Goal: Transaction & Acquisition: Purchase product/service

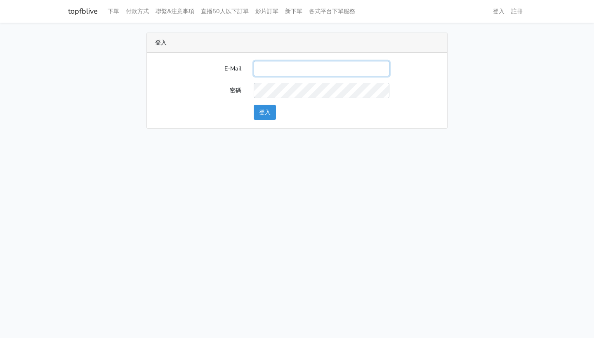
type input "[EMAIL_ADDRESS]"
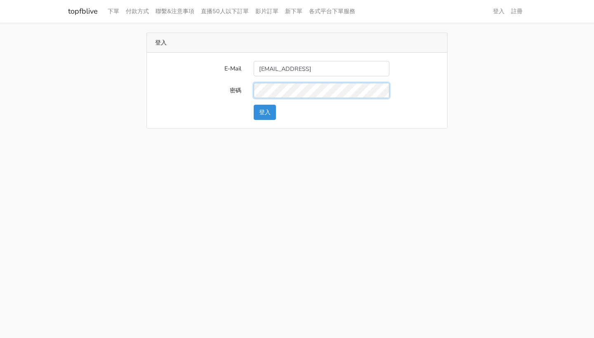
click at [265, 112] on button "登入" at bounding box center [265, 112] width 22 height 15
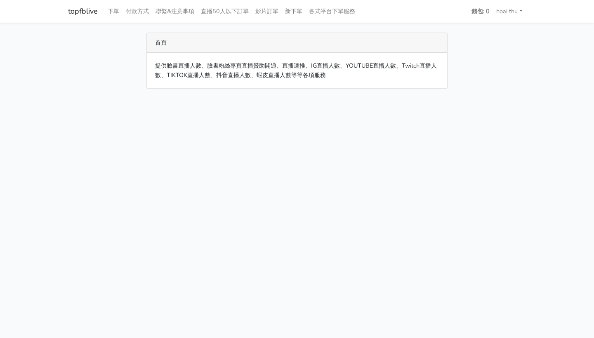
click at [164, 39] on div "首頁" at bounding box center [297, 43] width 301 height 20
click at [111, 10] on link "下單" at bounding box center [113, 11] width 18 height 16
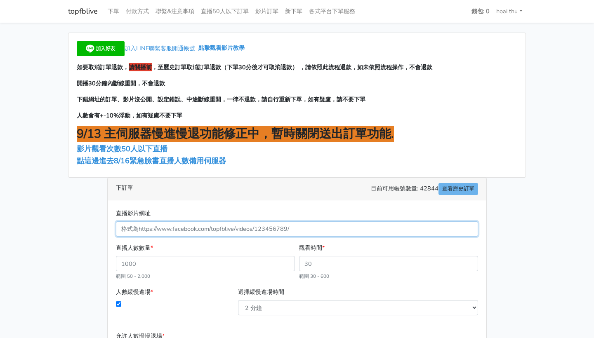
click at [173, 226] on input "直播影片網址" at bounding box center [297, 229] width 362 height 15
paste input "https://www.facebook.com/100086006806218/videos/1073235894519382"
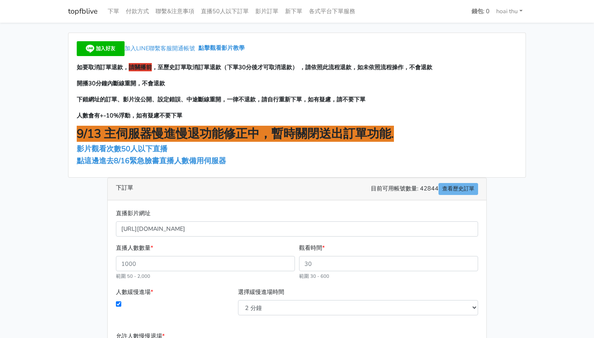
type input "1073235894519382"
click at [55, 220] on main "加入LINE聯繫客服開通帳號 點擊觀看影片教學 如要取消訂單退款， 請關播前 ，至歷史訂單取消訂單退款（下單30分後才可取消退款） ，請依照此流程退款，如未依…" at bounding box center [297, 238] width 594 height 431
